Goal: Information Seeking & Learning: Learn about a topic

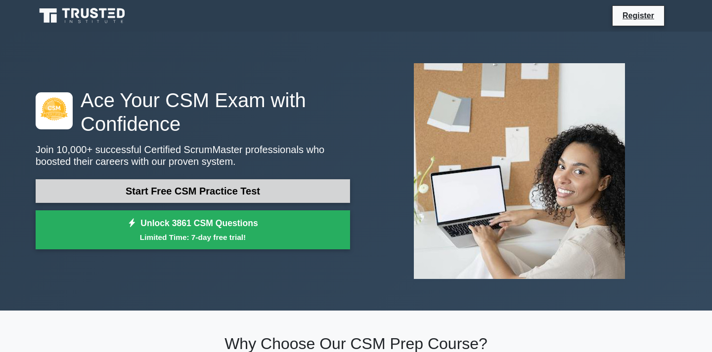
click at [281, 190] on link "Start Free CSM Practice Test" at bounding box center [193, 191] width 314 height 24
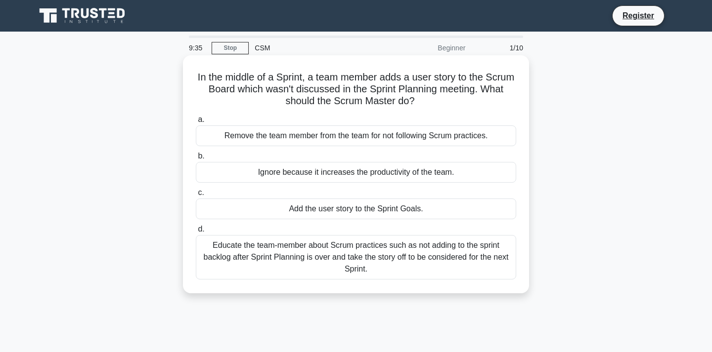
click at [442, 259] on div "Educate the team-member about Scrum practices such as not adding to the sprint …" at bounding box center [356, 257] width 320 height 44
click at [196, 233] on input "d. Educate the team-member about Scrum practices such as not adding to the spri…" at bounding box center [196, 229] width 0 height 6
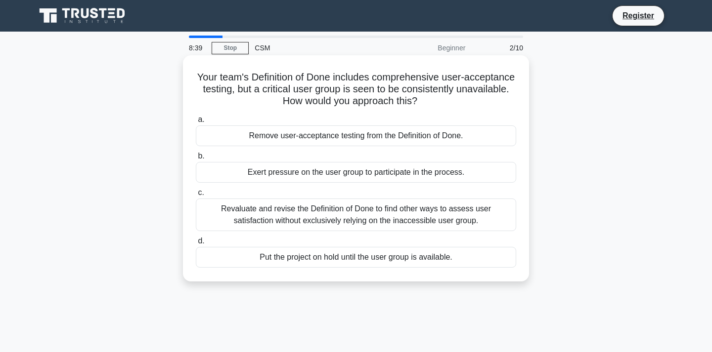
click at [476, 220] on div "Revaluate and revise the Definition of Done to find other ways to assess user s…" at bounding box center [356, 215] width 320 height 33
click at [196, 196] on input "c. Revaluate and revise the Definition of Done to find other ways to assess use…" at bounding box center [196, 193] width 0 height 6
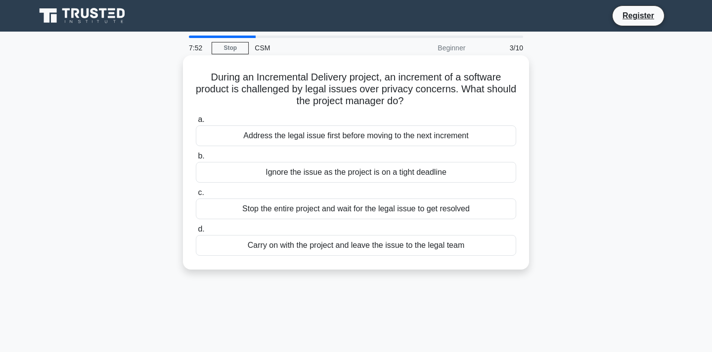
click at [422, 135] on div "Address the legal issue first before moving to the next increment" at bounding box center [356, 136] width 320 height 21
click at [196, 123] on input "a. Address the legal issue first before moving to the next increment" at bounding box center [196, 120] width 0 height 6
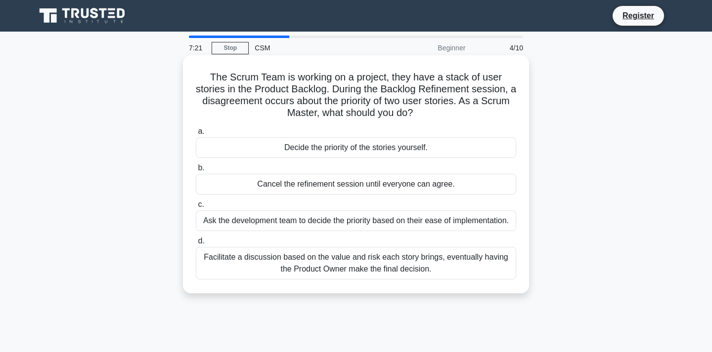
click at [462, 268] on div "Facilitate a discussion based on the value and risk each story brings, eventual…" at bounding box center [356, 263] width 320 height 33
click at [196, 245] on input "d. Facilitate a discussion based on the value and risk each story brings, event…" at bounding box center [196, 241] width 0 height 6
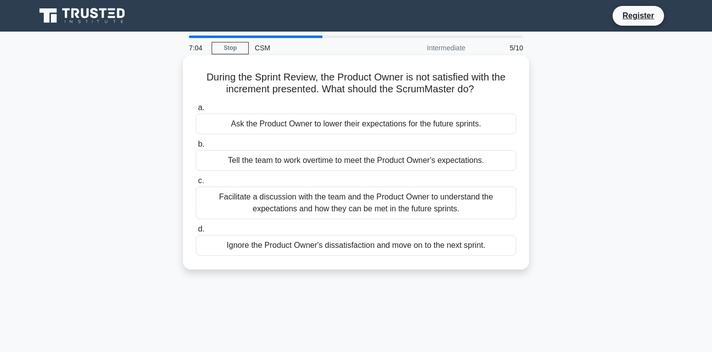
click at [485, 200] on div "Facilitate a discussion with the team and the Product Owner to understand the e…" at bounding box center [356, 203] width 320 height 33
click at [196, 184] on input "c. Facilitate a discussion with the team and the Product Owner to understand th…" at bounding box center [196, 181] width 0 height 6
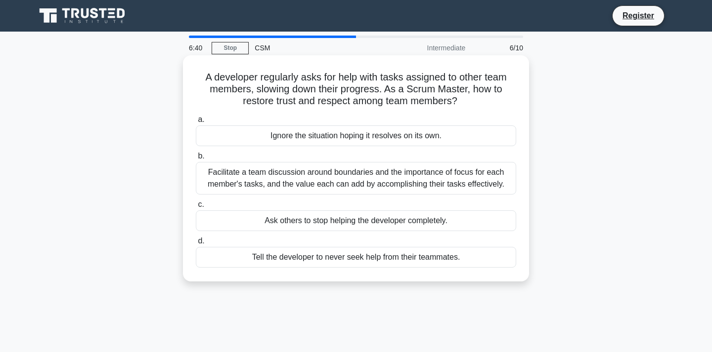
click at [480, 172] on div "Facilitate a team discussion around boundaries and the importance of focus for …" at bounding box center [356, 178] width 320 height 33
click at [196, 160] on input "b. Facilitate a team discussion around boundaries and the importance of focus f…" at bounding box center [196, 156] width 0 height 6
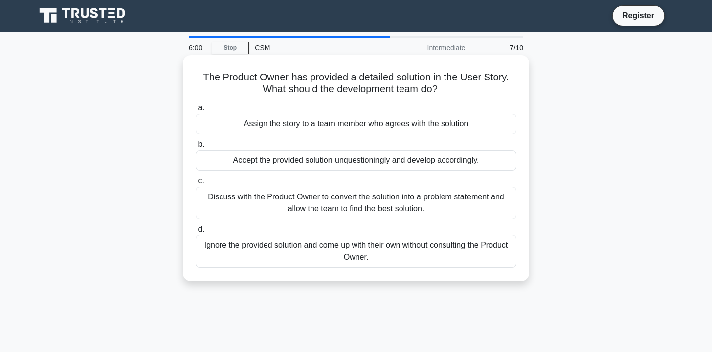
click at [464, 204] on div "Discuss with the Product Owner to convert the solution into a problem statement…" at bounding box center [356, 203] width 320 height 33
click at [196, 184] on input "c. Discuss with the Product Owner to convert the solution into a problem statem…" at bounding box center [196, 181] width 0 height 6
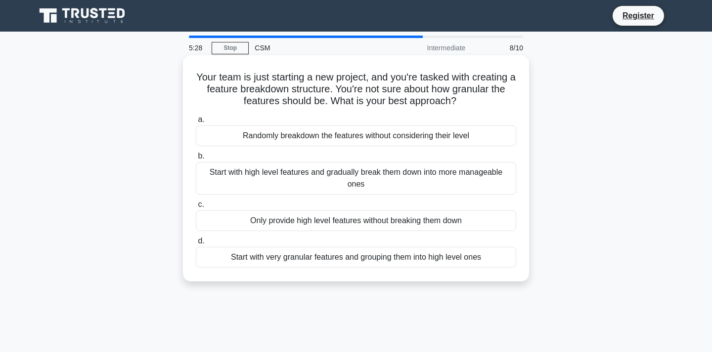
click at [441, 180] on div "Start with high level features and gradually break them down into more manageab…" at bounding box center [356, 178] width 320 height 33
click at [196, 160] on input "b. Start with high level features and gradually break them down into more manag…" at bounding box center [196, 156] width 0 height 6
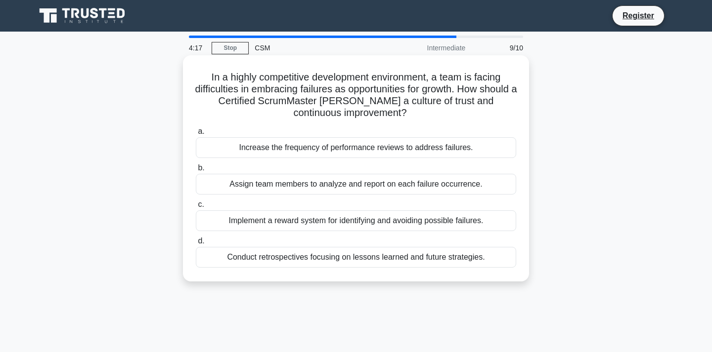
click at [481, 219] on div "Implement a reward system for identifying and avoiding possible failures." at bounding box center [356, 221] width 320 height 21
click at [196, 208] on input "c. Implement a reward system for identifying and avoiding possible failures." at bounding box center [196, 205] width 0 height 6
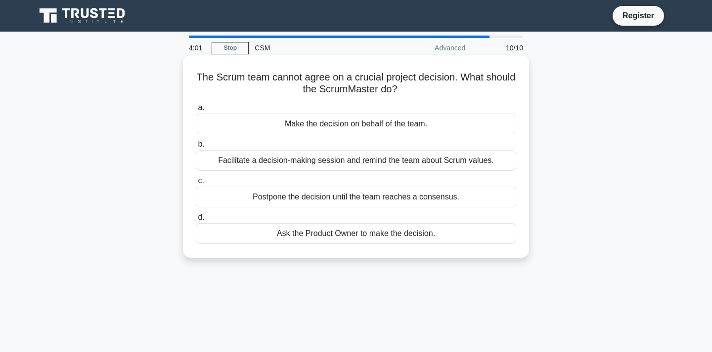
click at [475, 159] on div "Facilitate a decision-making session and remind the team about Scrum values." at bounding box center [356, 160] width 320 height 21
click at [196, 148] on input "b. Facilitate a decision-making session and remind the team about Scrum values." at bounding box center [196, 144] width 0 height 6
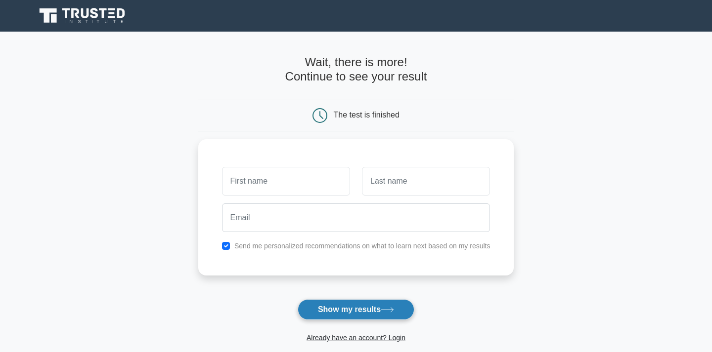
click at [357, 311] on button "Show my results" at bounding box center [356, 310] width 117 height 21
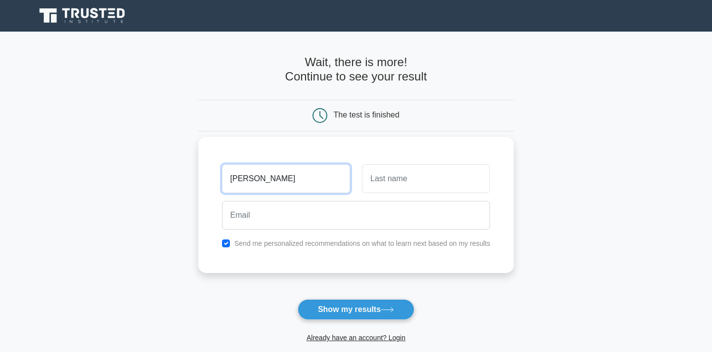
type input "dina"
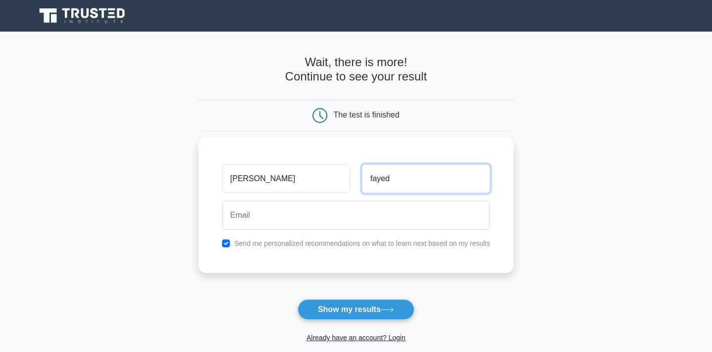
type input "fayed"
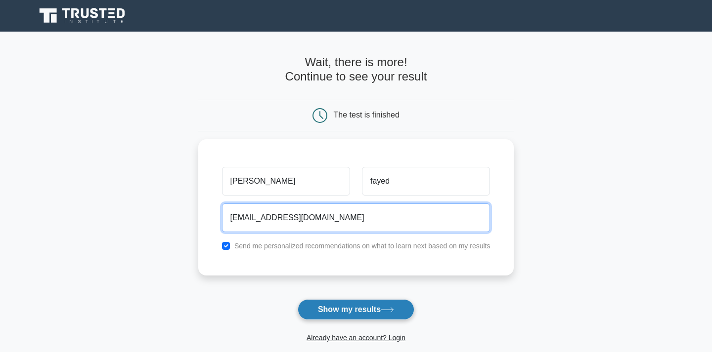
type input "dinamohamedfayed@gmail.com"
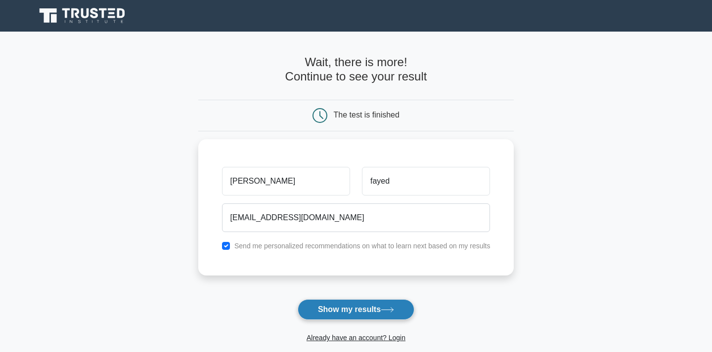
click at [347, 305] on button "Show my results" at bounding box center [356, 310] width 117 height 21
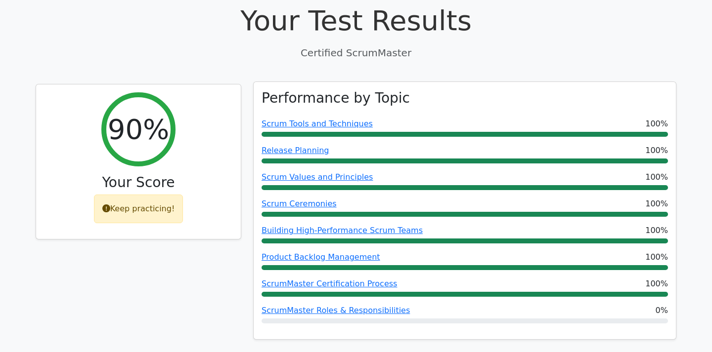
scroll to position [335, 0]
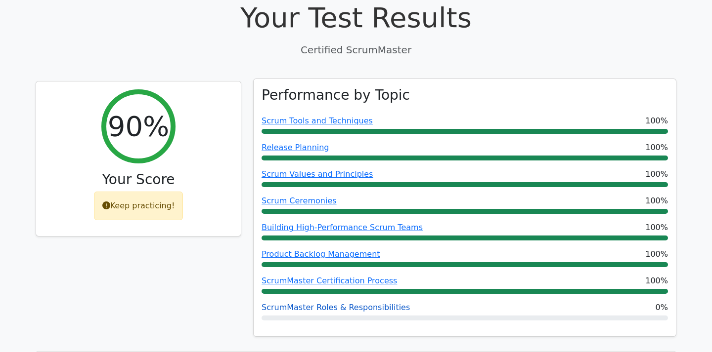
click at [337, 303] on link "ScrumMaster Roles & Responsibilities" at bounding box center [335, 307] width 148 height 9
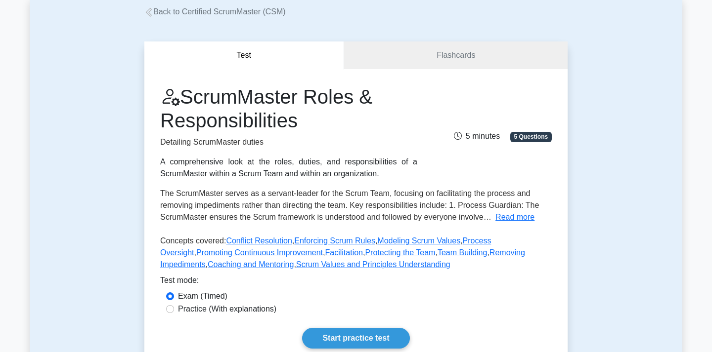
scroll to position [71, 0]
